Goal: Find specific page/section: Find specific page/section

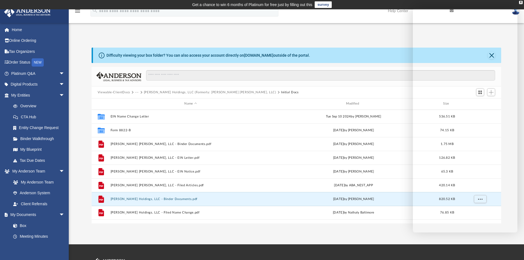
drag, startPoint x: 377, startPoint y: 156, endPoint x: 309, endPoint y: 36, distance: 138.1
click at [309, 36] on div "Difficulty viewing your box folder? You can also access your account directly o…" at bounding box center [296, 129] width 455 height 187
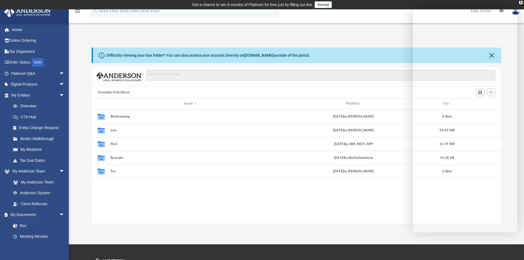
scroll to position [121, 406]
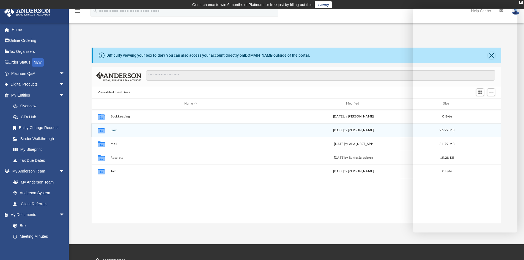
click at [112, 131] on button "Law" at bounding box center [190, 131] width 160 height 4
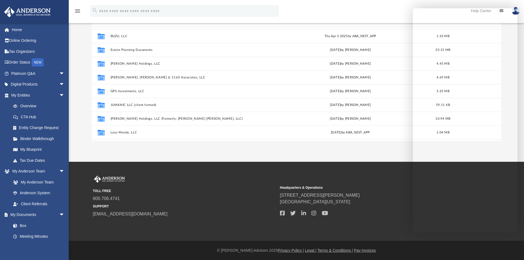
scroll to position [24, 0]
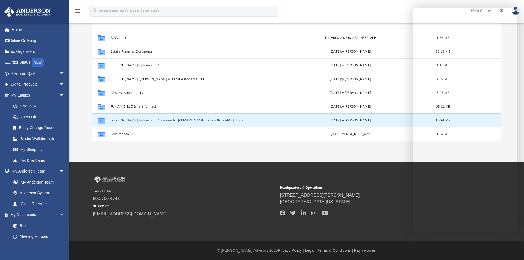
click at [139, 120] on button "[PERSON_NAME] Holdings, LLC (Formerly: [PERSON_NAME] [PERSON_NAME], LLC)" at bounding box center [189, 121] width 159 height 4
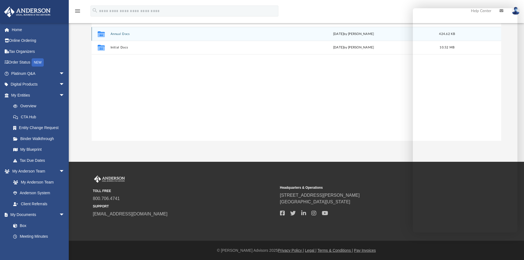
scroll to position [0, 0]
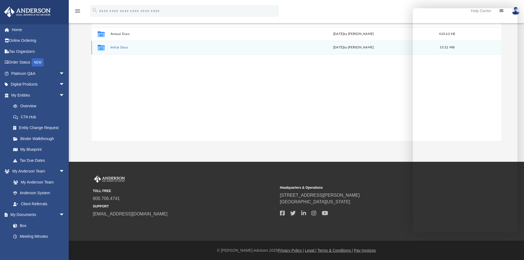
click at [120, 48] on button "Initial Docs" at bounding box center [190, 48] width 160 height 4
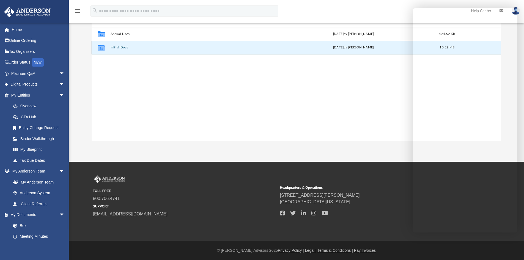
click at [120, 48] on button "Initial Docs" at bounding box center [190, 48] width 160 height 4
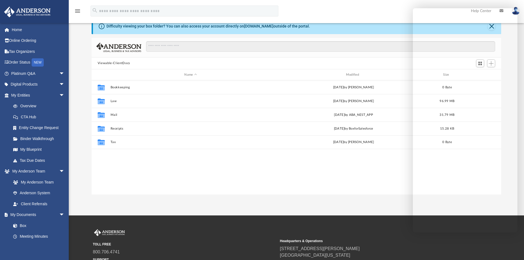
scroll to position [31, 0]
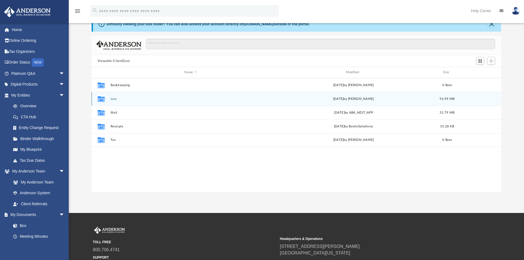
click at [109, 99] on div "Collaborated Folder Law [DATE] by [PERSON_NAME] 96.99 MB" at bounding box center [297, 99] width 410 height 14
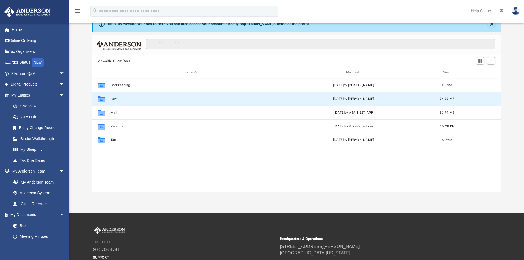
click at [109, 99] on div "Collaborated Folder Law [DATE] by [PERSON_NAME] 96.99 MB" at bounding box center [297, 99] width 410 height 14
click at [102, 99] on icon "grid" at bounding box center [101, 99] width 7 height 6
click at [111, 99] on button "Law" at bounding box center [190, 99] width 160 height 4
click at [184, 187] on div "Collaborated Folder Bookkeeping Wed Dec 21 2022 by Allison Markus 0 Byte Collab…" at bounding box center [297, 135] width 410 height 114
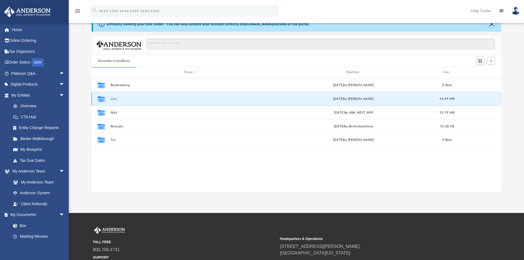
click at [121, 99] on button "Law" at bounding box center [190, 99] width 160 height 4
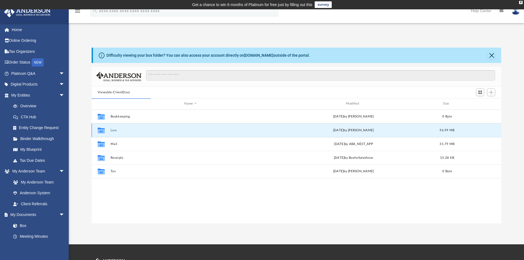
click at [116, 132] on button "Law" at bounding box center [190, 131] width 160 height 4
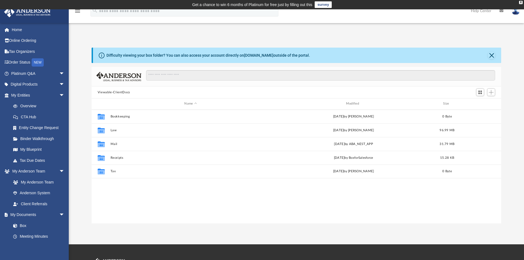
scroll to position [121, 406]
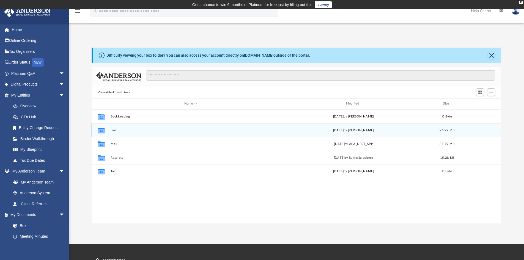
click at [115, 129] on button "Law" at bounding box center [190, 131] width 160 height 4
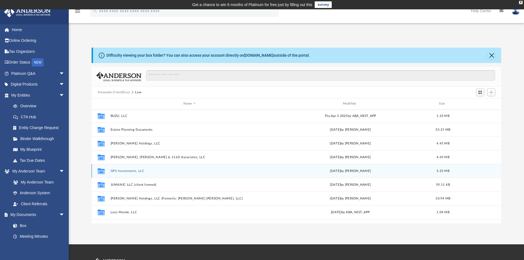
scroll to position [55, 0]
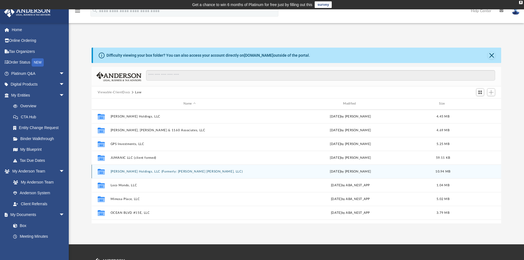
click at [132, 170] on button "[PERSON_NAME] Holdings, LLC (Formerly: [PERSON_NAME] [PERSON_NAME], LLC)" at bounding box center [189, 172] width 159 height 4
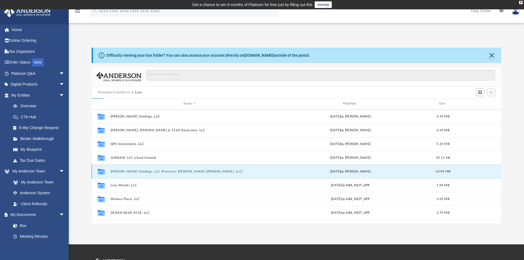
scroll to position [0, 0]
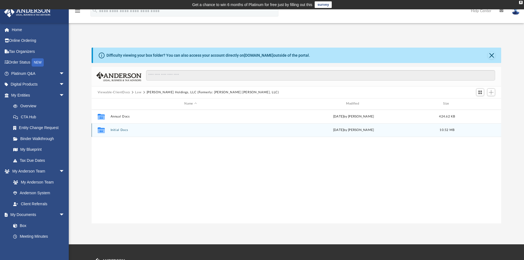
click at [115, 129] on button "Initial Docs" at bounding box center [190, 130] width 160 height 4
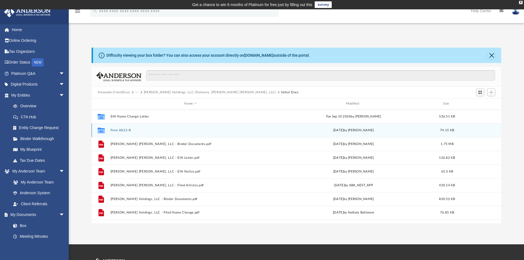
click at [125, 129] on button "Form 8822-B" at bounding box center [190, 131] width 160 height 4
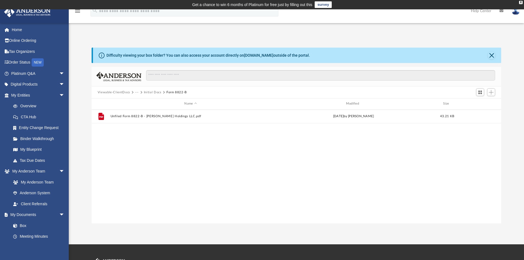
click at [147, 93] on button "Initial Docs" at bounding box center [153, 92] width 18 height 5
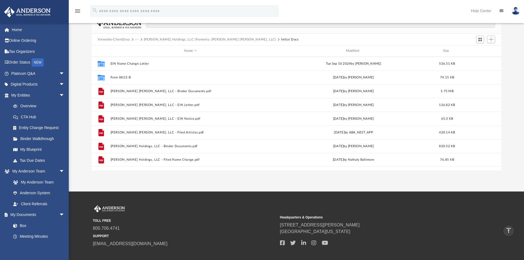
scroll to position [28, 0]
